Goal: Task Accomplishment & Management: Manage account settings

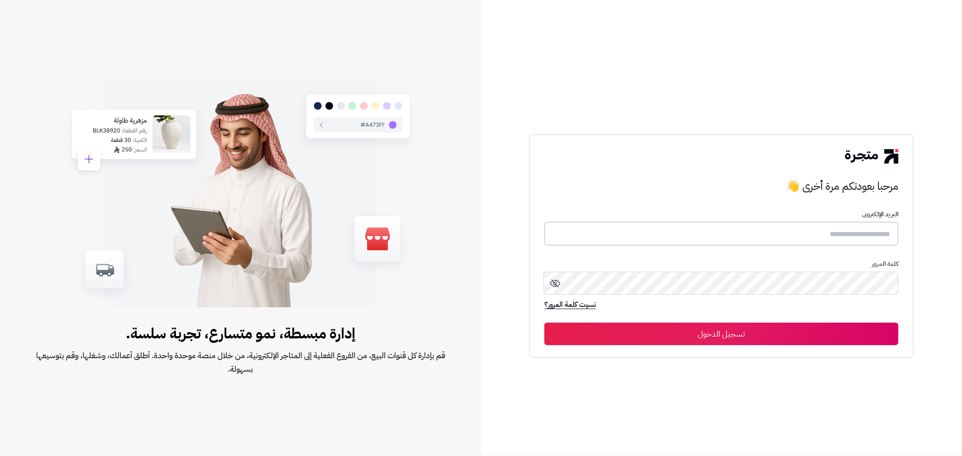
type input "**********"
click at [728, 338] on button "تسجيل الدخول" at bounding box center [721, 333] width 354 height 23
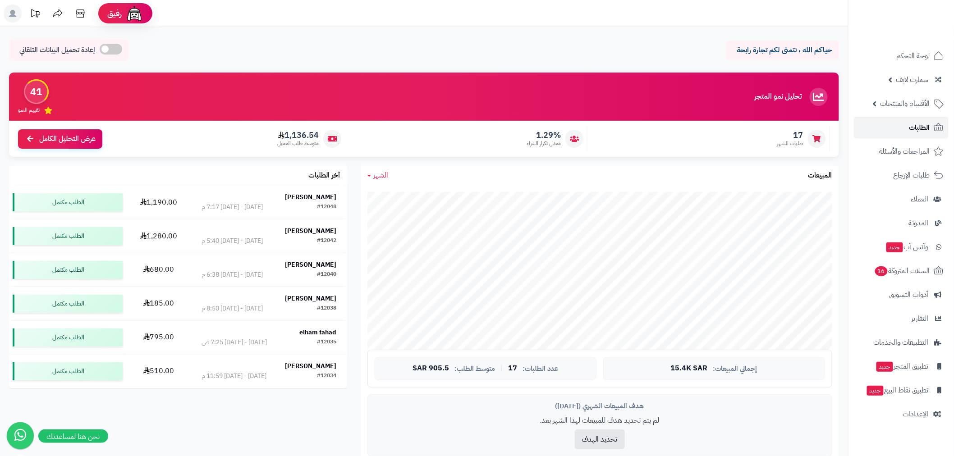
click at [915, 129] on span "الطلبات" at bounding box center [919, 127] width 21 height 13
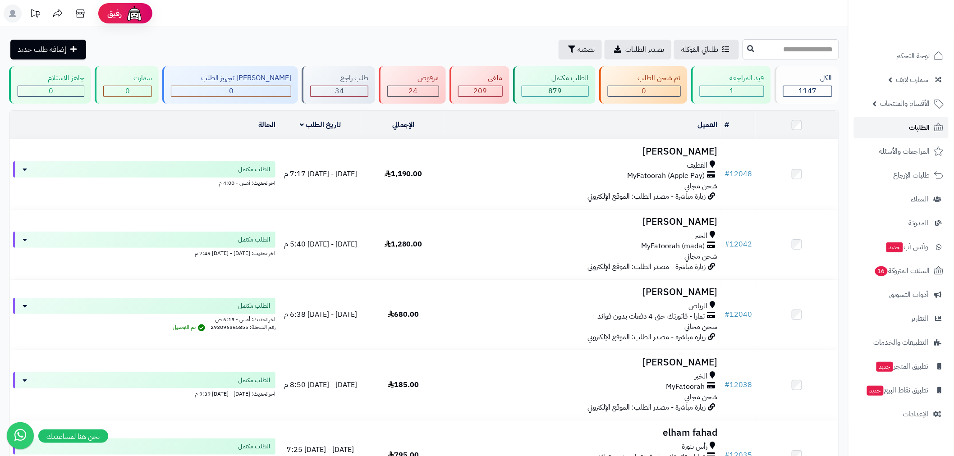
click at [902, 131] on link "الطلبات" at bounding box center [901, 128] width 95 height 22
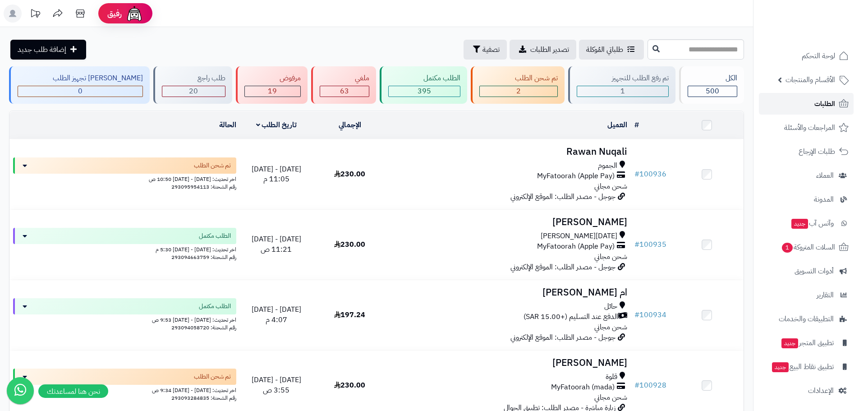
click at [817, 104] on span "الطلبات" at bounding box center [824, 103] width 21 height 13
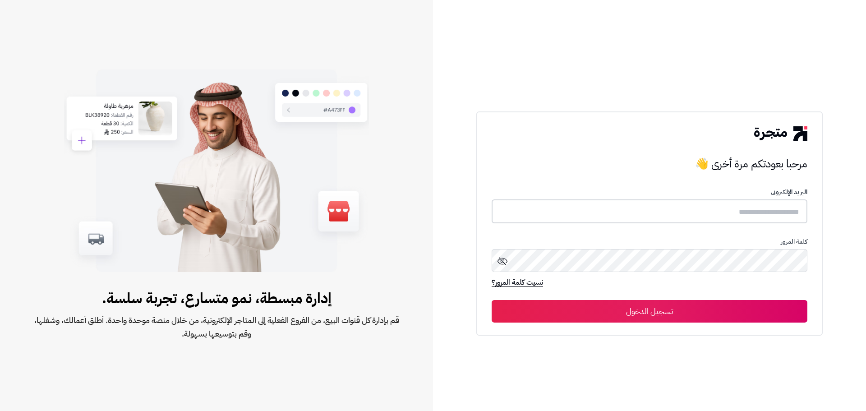
type input "**********"
click at [659, 309] on button "تسجيل الدخول" at bounding box center [649, 310] width 316 height 23
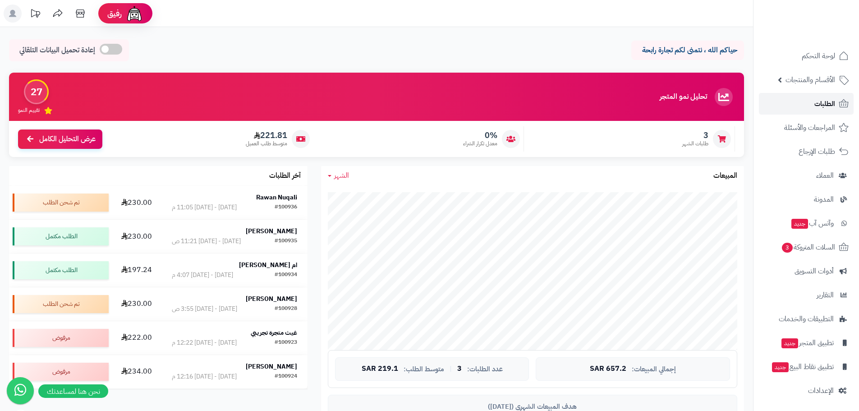
click at [826, 106] on span "الطلبات" at bounding box center [824, 103] width 21 height 13
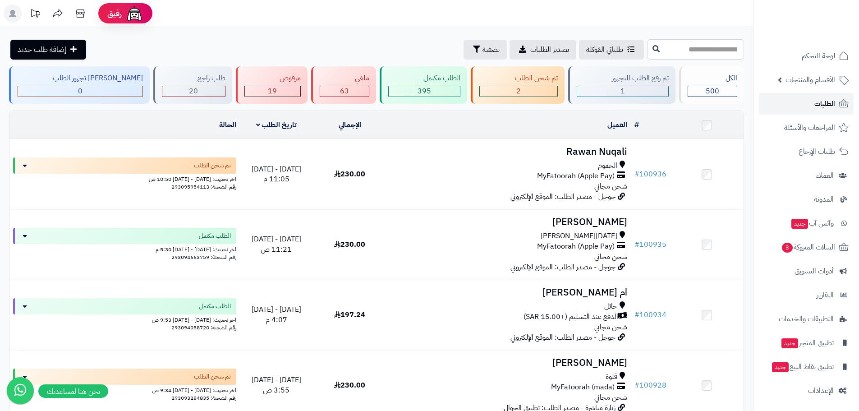
click at [823, 104] on span "الطلبات" at bounding box center [824, 103] width 21 height 13
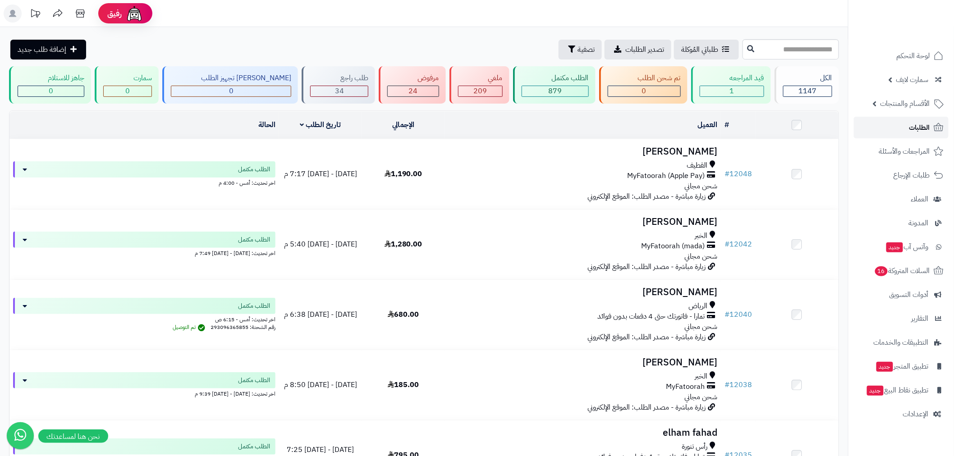
click at [918, 135] on link "الطلبات" at bounding box center [901, 128] width 95 height 22
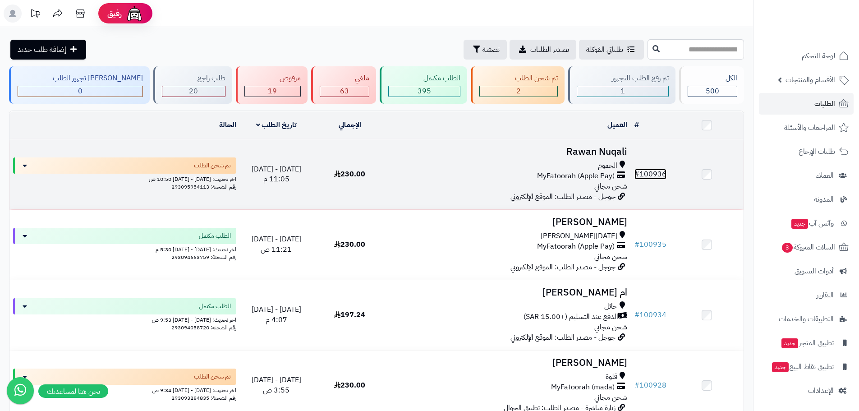
click at [643, 173] on link "# 100936" at bounding box center [650, 174] width 32 height 11
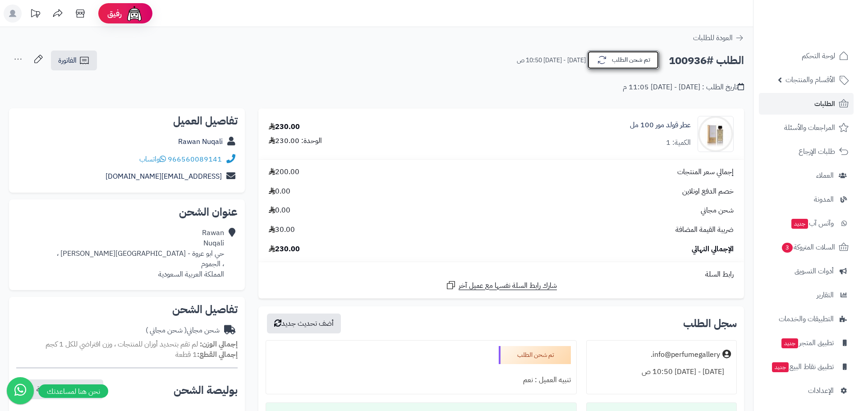
click at [624, 58] on button "تم شحن الطلب" at bounding box center [623, 59] width 72 height 19
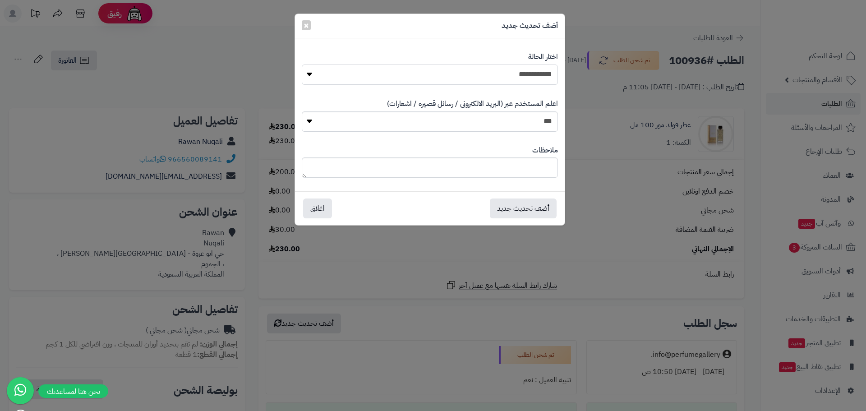
click at [503, 69] on select "**********" at bounding box center [430, 74] width 256 height 20
select select "*"
click at [302, 64] on select "**********" at bounding box center [430, 74] width 256 height 20
click at [510, 205] on button "أضف تحديث جديد" at bounding box center [523, 208] width 67 height 20
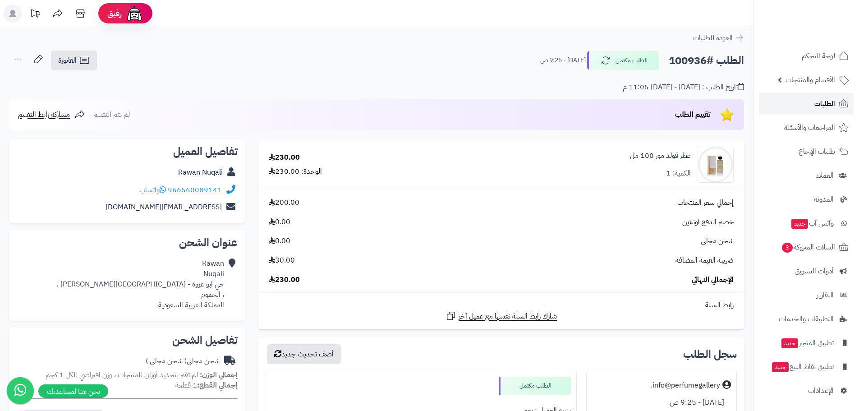
click at [822, 108] on span "الطلبات" at bounding box center [824, 103] width 21 height 13
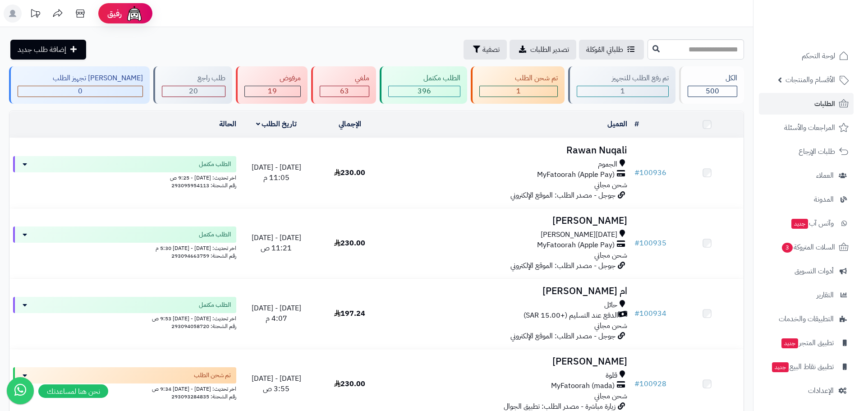
scroll to position [105, 0]
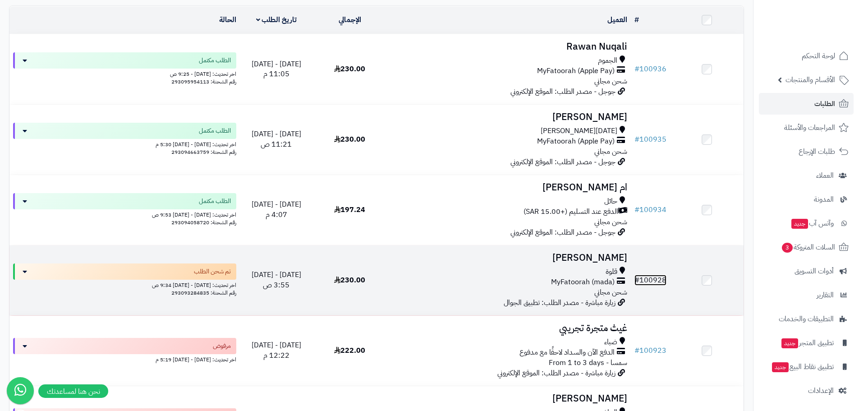
click at [652, 278] on link "# 100928" at bounding box center [650, 280] width 32 height 11
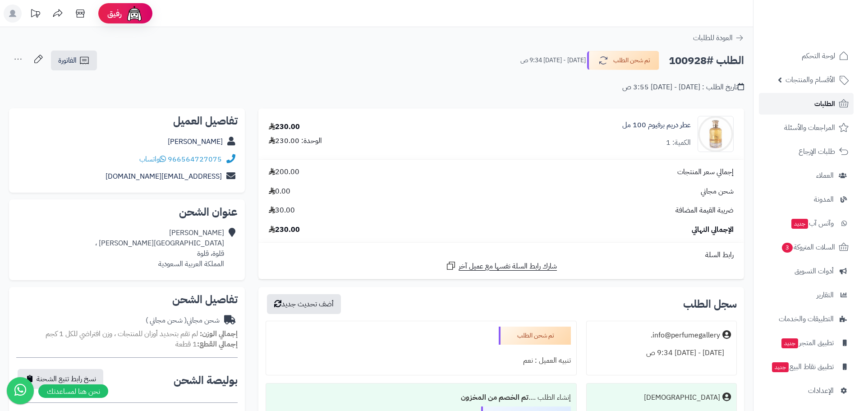
click at [836, 107] on link "الطلبات" at bounding box center [806, 104] width 95 height 22
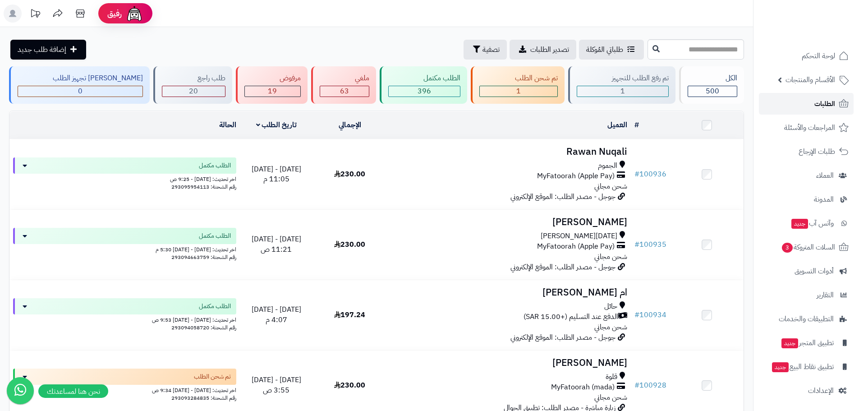
click at [814, 106] on span "الطلبات" at bounding box center [824, 103] width 21 height 13
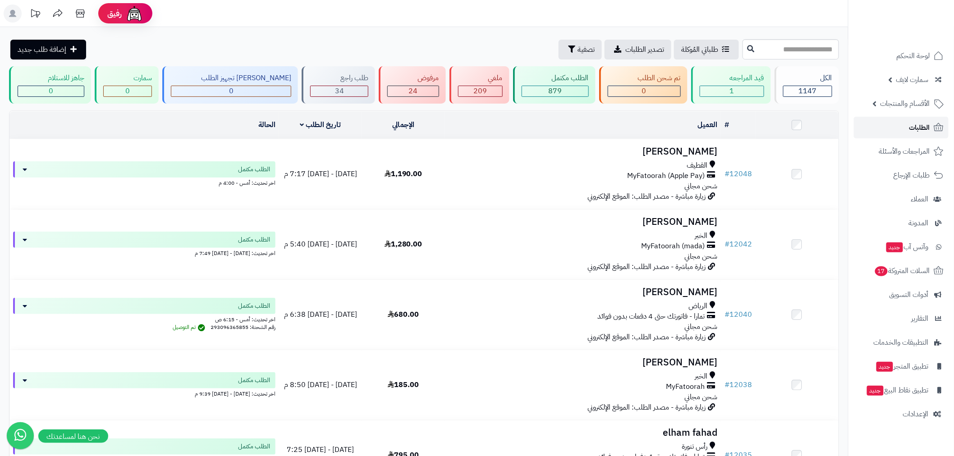
click at [926, 128] on span "الطلبات" at bounding box center [919, 127] width 21 height 13
click at [930, 127] on span "الطلبات" at bounding box center [919, 127] width 21 height 13
click at [916, 120] on link "الطلبات" at bounding box center [901, 128] width 95 height 22
click at [894, 135] on link "الطلبات" at bounding box center [901, 128] width 95 height 22
click at [921, 129] on span "الطلبات" at bounding box center [919, 127] width 21 height 13
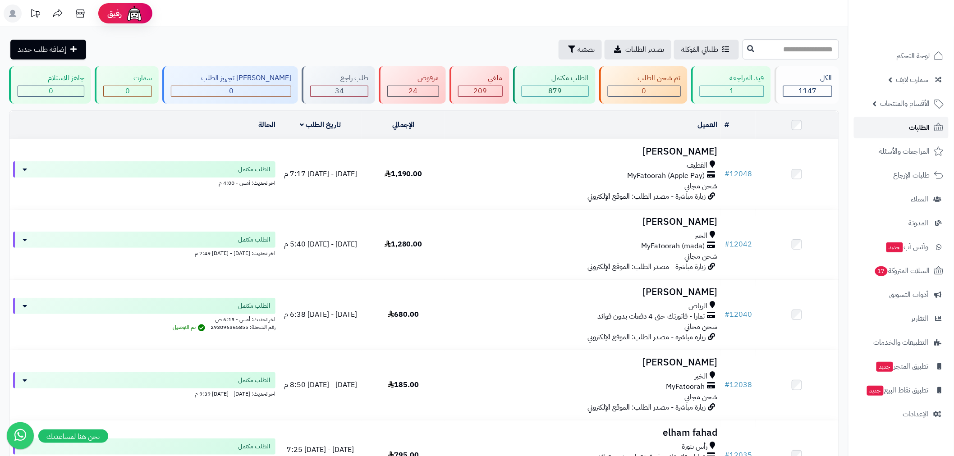
click at [921, 122] on span "الطلبات" at bounding box center [919, 127] width 21 height 13
